Goal: Obtain resource: Download file/media

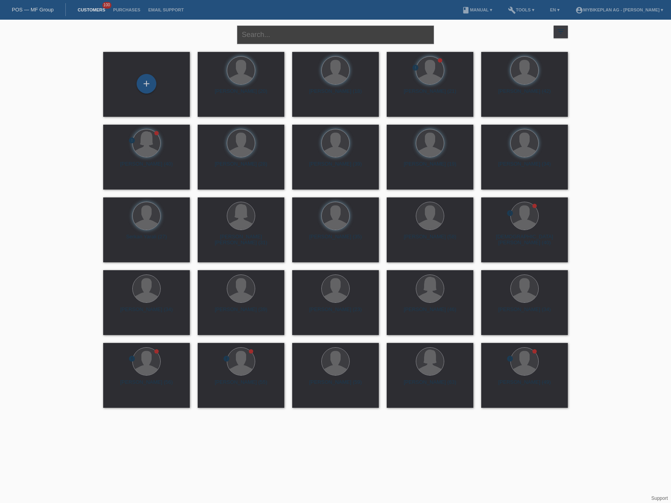
click at [305, 35] on input "text" at bounding box center [335, 35] width 197 height 18
paste input "Léonard Maximilien Baumann"
type input "Léonard Maximilien Baumann"
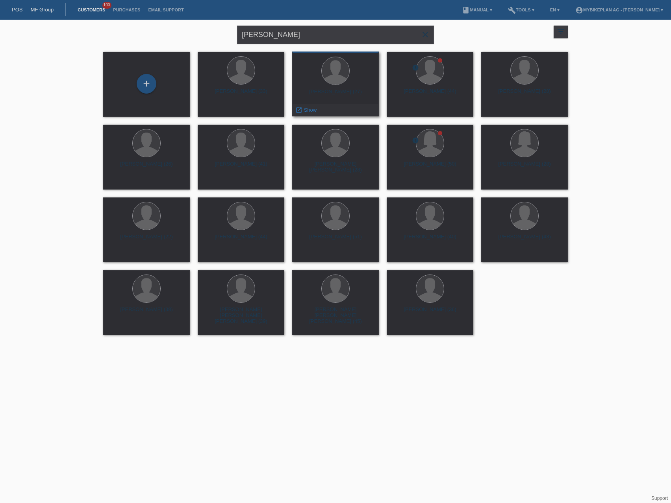
click at [329, 92] on div "Leonard Baumann (27)" at bounding box center [335, 95] width 74 height 13
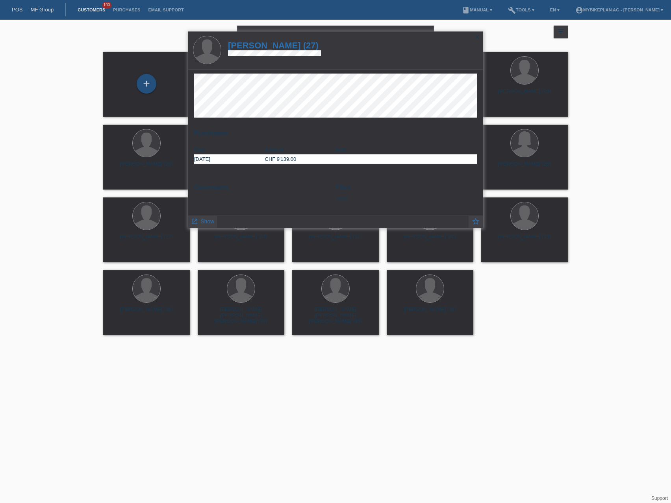
click at [275, 44] on h1 "[PERSON_NAME] (27)" at bounding box center [274, 46] width 93 height 10
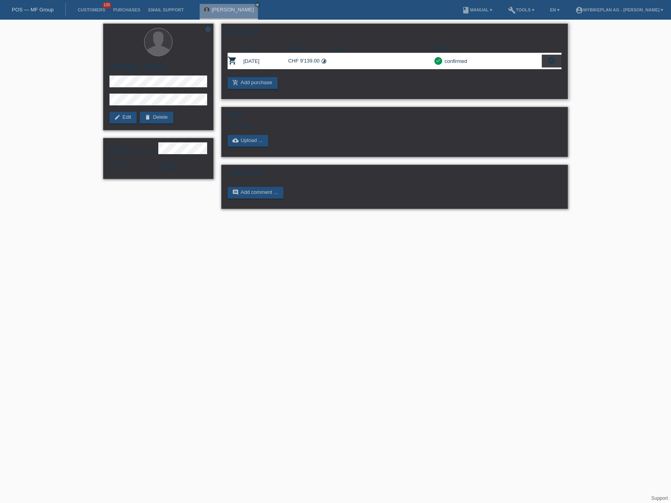
click at [545, 62] on div "settings" at bounding box center [551, 61] width 20 height 13
click at [530, 74] on div "fullscreen Show" at bounding box center [517, 74] width 86 height 12
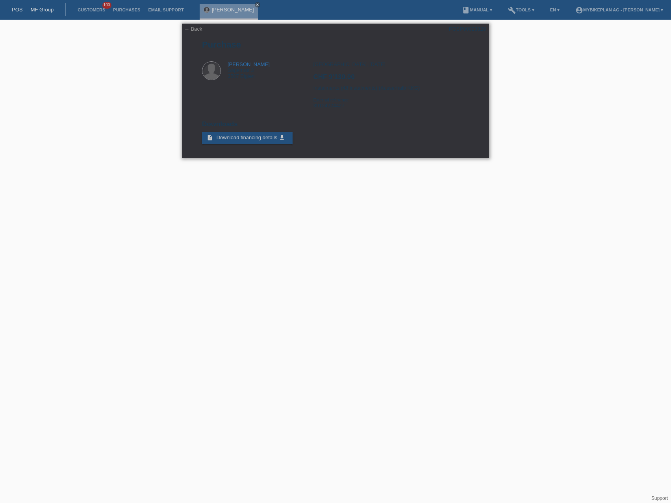
click at [194, 30] on link "← Back" at bounding box center [193, 29] width 18 height 6
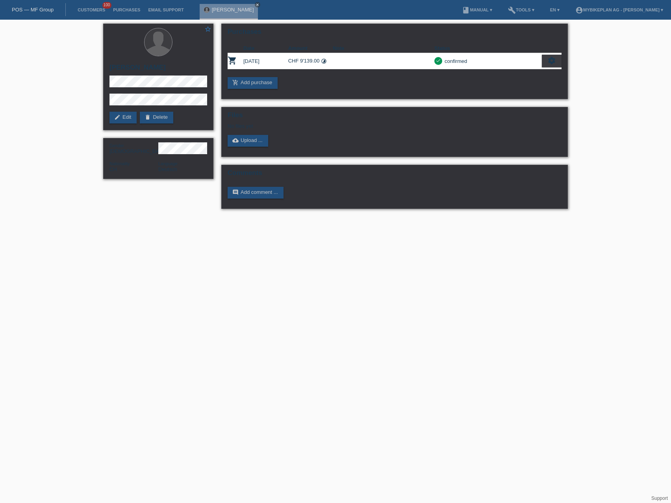
click at [53, 8] on link "POS — MF Group" at bounding box center [33, 10] width 42 height 6
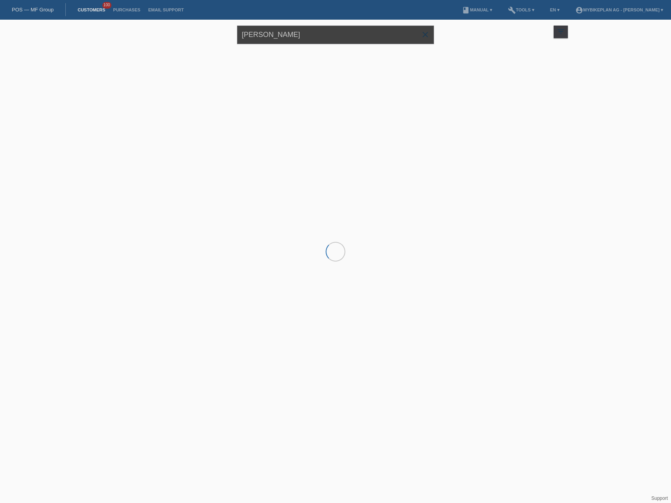
click at [326, 33] on input "Léonard Maximilien Baumann" at bounding box center [335, 35] width 197 height 18
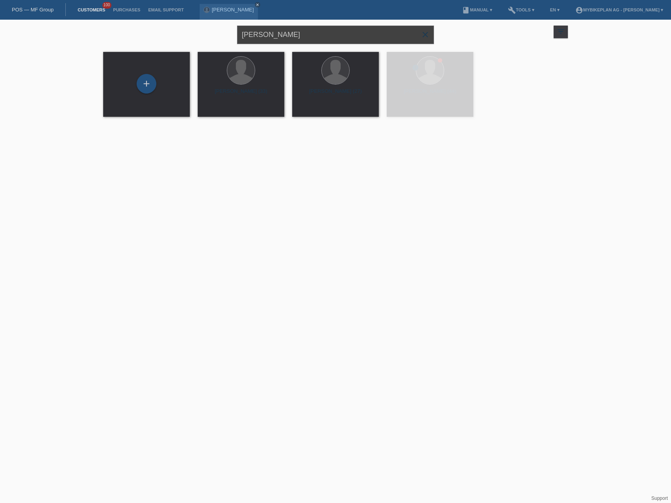
click at [326, 33] on input "Léonard Maximilien Baumann" at bounding box center [335, 35] width 197 height 18
paste input "leonard b"
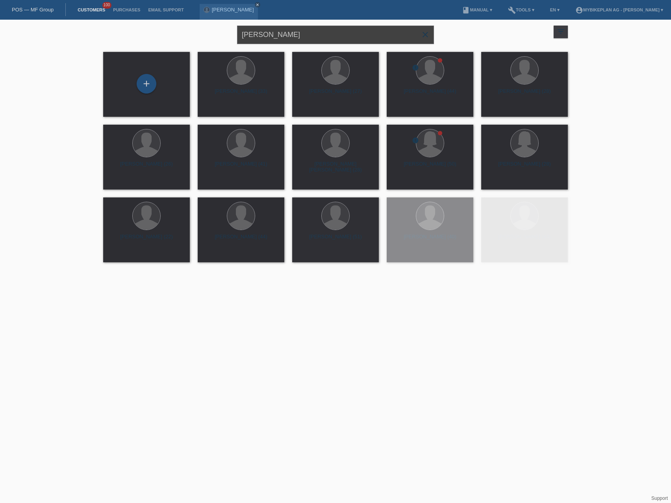
type input "leonard baumann"
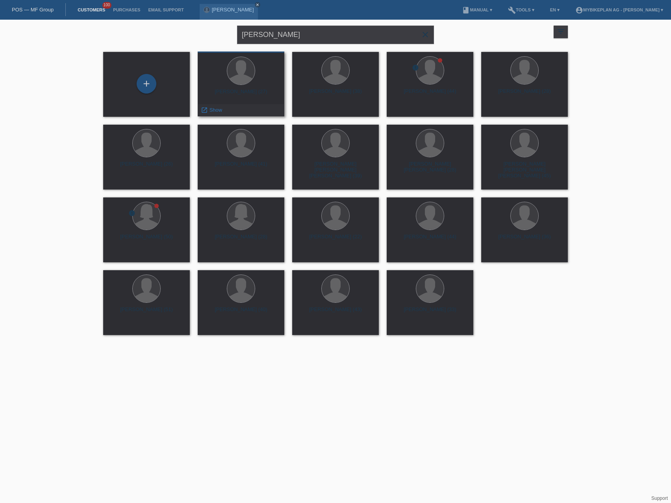
click at [244, 91] on div "Leonard Baumann (27)" at bounding box center [241, 95] width 74 height 13
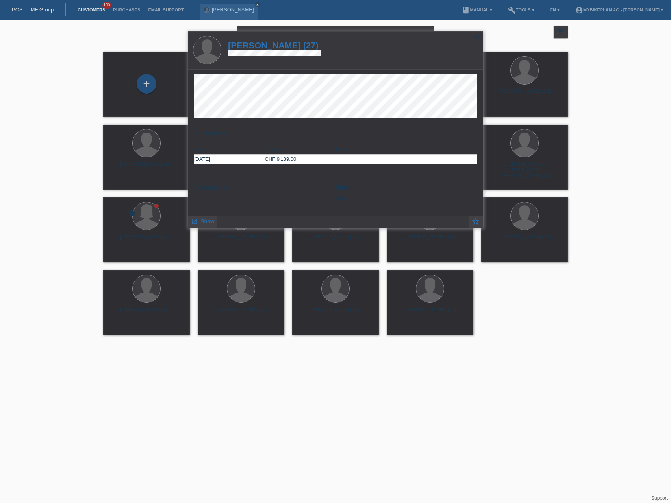
click at [271, 46] on h1 "Leonard Baumann (27)" at bounding box center [274, 46] width 93 height 10
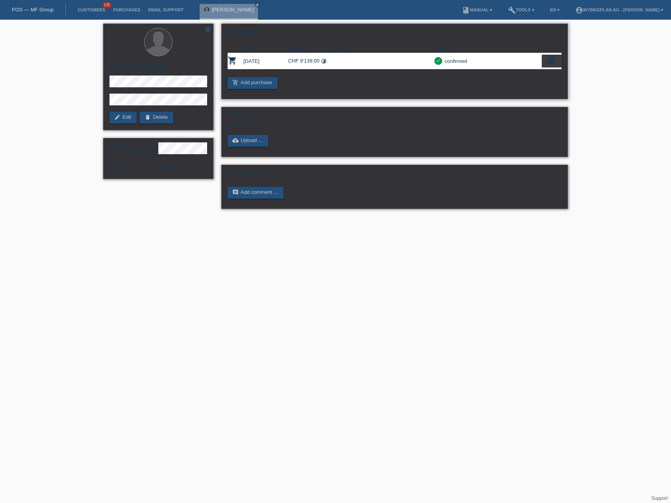
click at [552, 63] on icon "settings" at bounding box center [551, 60] width 9 height 9
click at [517, 74] on div "fullscreen Show" at bounding box center [517, 74] width 86 height 12
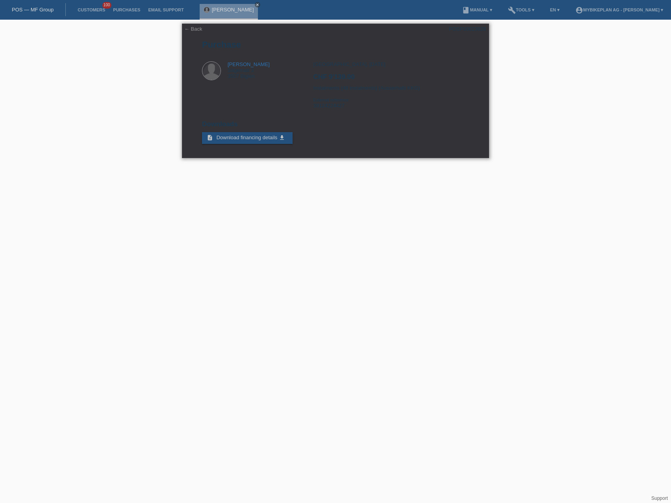
click at [322, 106] on div "Zürich, 21.06.2025 CHF 9'139.00 Instalments (48 instalments) (Ausserhalb KKG) E…" at bounding box center [390, 87] width 155 height 53
copy div "39124224427"
click at [401, 66] on div "Zürich, 21.06.2025 CHF 9'139.00 Instalments (48 instalments) (Ausserhalb KKG) E…" at bounding box center [390, 87] width 155 height 53
click at [35, 11] on link "POS — MF Group" at bounding box center [33, 10] width 42 height 6
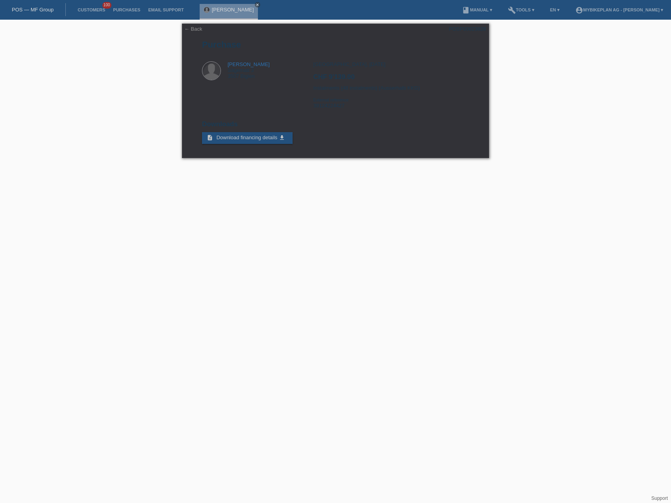
click at [35, 11] on link "POS — MF Group" at bounding box center [33, 10] width 42 height 6
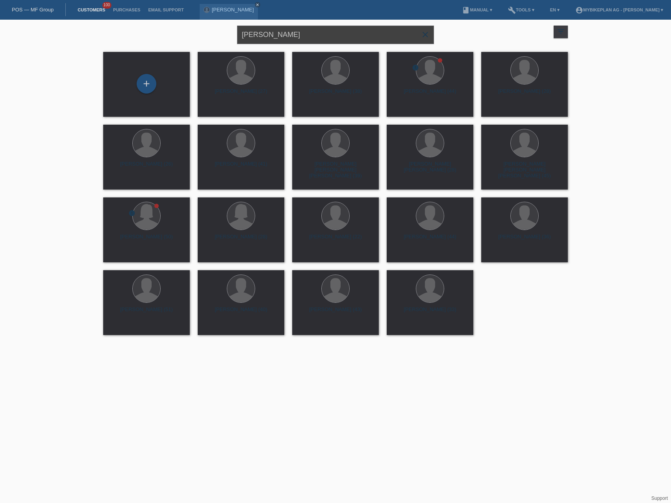
click at [290, 39] on input "[PERSON_NAME]" at bounding box center [335, 35] width 197 height 18
click at [290, 39] on input "leonard baumann" at bounding box center [335, 35] width 197 height 18
paste input "[PERSON_NAME]"
type input "[PERSON_NAME]"
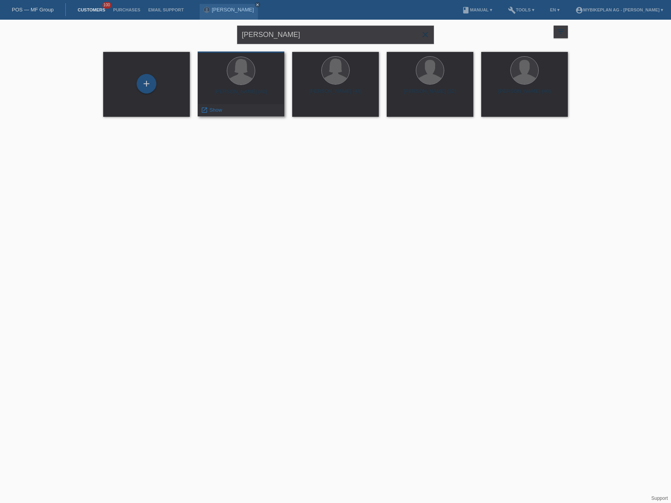
click at [248, 92] on div "Kristin Kloss (40)" at bounding box center [241, 95] width 74 height 13
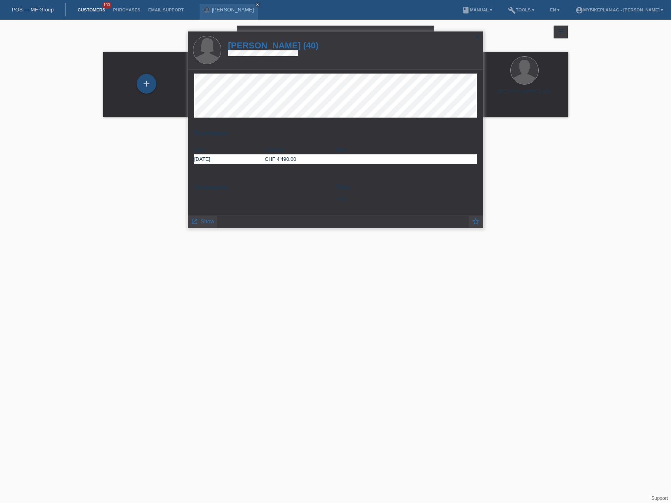
click at [263, 44] on h1 "Kristin Kloss (40)" at bounding box center [273, 46] width 91 height 10
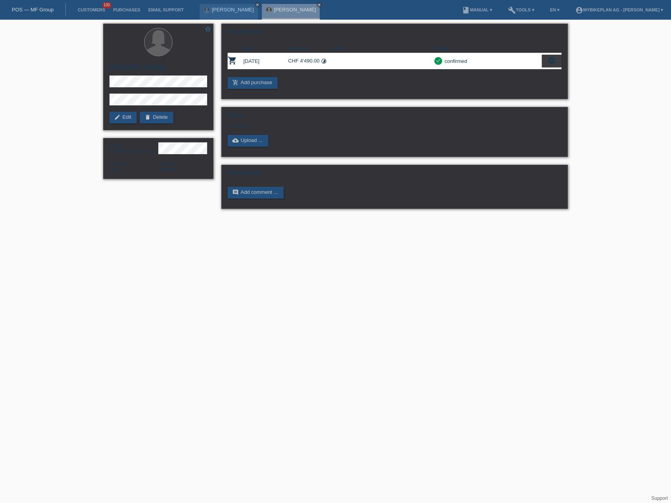
click at [256, 50] on th "Date" at bounding box center [265, 48] width 45 height 9
click at [549, 62] on icon "settings" at bounding box center [551, 60] width 9 height 9
click at [510, 75] on div "fullscreen Show" at bounding box center [517, 74] width 86 height 12
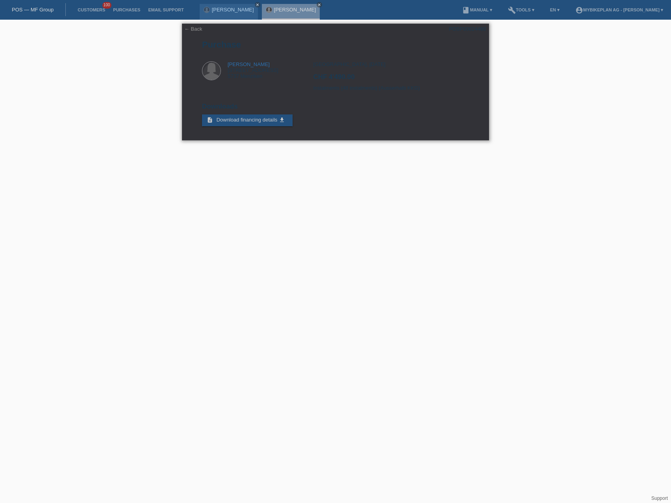
click at [237, 83] on div "Kristin Kloss Risistrasse 19 5737 Menziken" at bounding box center [257, 72] width 111 height 22
click at [349, 61] on div "← Back POSP00024460 Purchase Kristin Kloss Risistrasse 19 5737 Menziken CHF 4'4…" at bounding box center [335, 82] width 307 height 117
click at [196, 29] on link "← Back" at bounding box center [193, 29] width 18 height 6
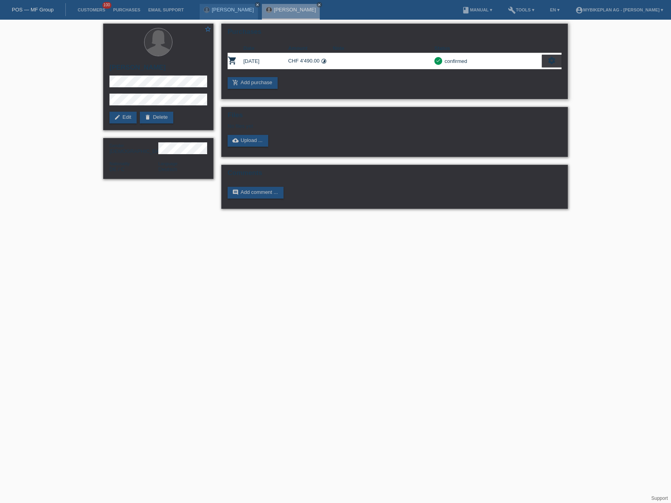
click at [549, 61] on icon "settings" at bounding box center [551, 60] width 9 height 9
click at [482, 73] on icon "fullscreen" at bounding box center [480, 74] width 8 height 8
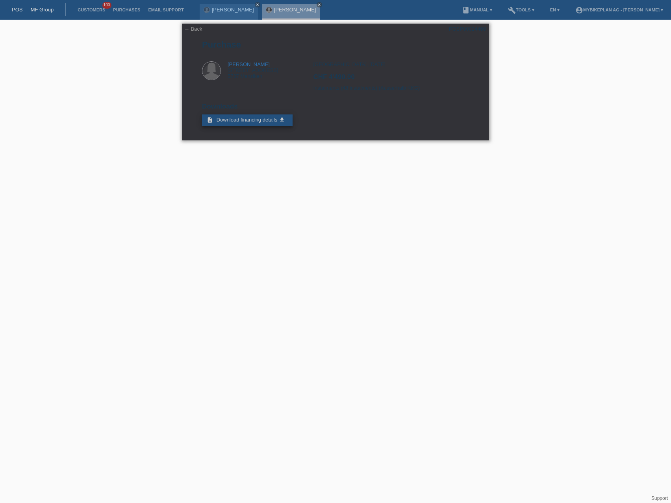
click at [262, 121] on span "Download financing details" at bounding box center [246, 120] width 61 height 6
